Goal: Transaction & Acquisition: Book appointment/travel/reservation

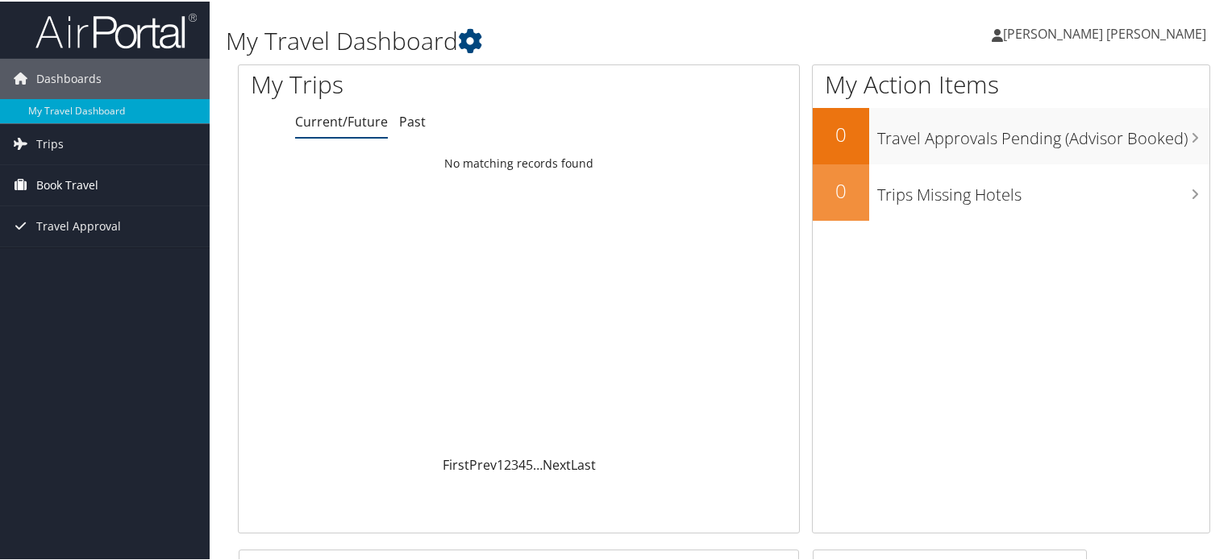
click at [93, 178] on span "Book Travel" at bounding box center [67, 184] width 62 height 40
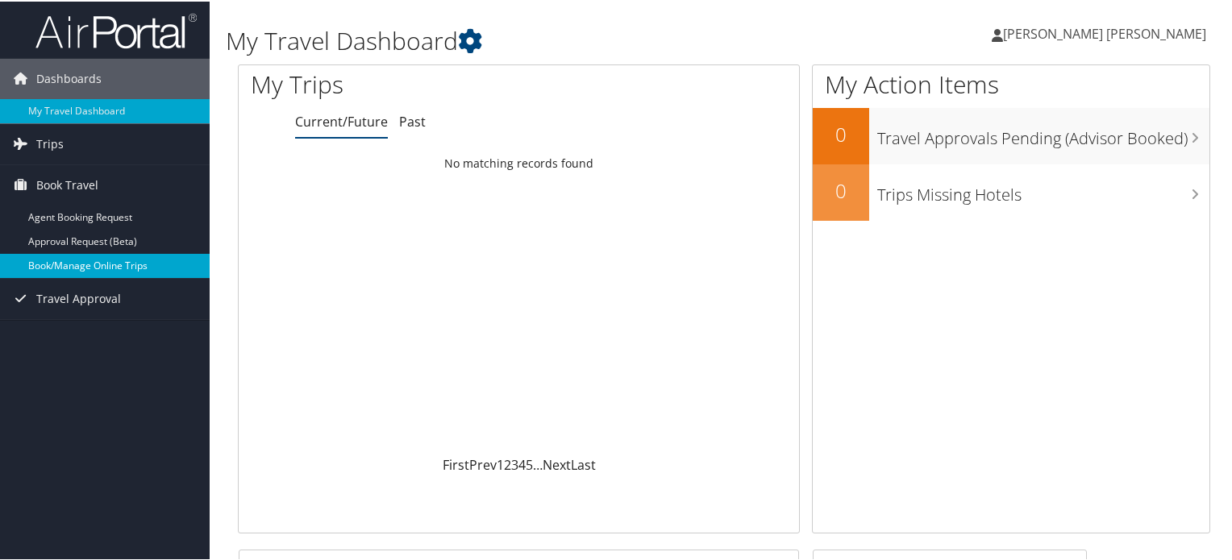
click at [98, 266] on link "Book/Manage Online Trips" at bounding box center [105, 264] width 210 height 24
